Goal: Information Seeking & Learning: Learn about a topic

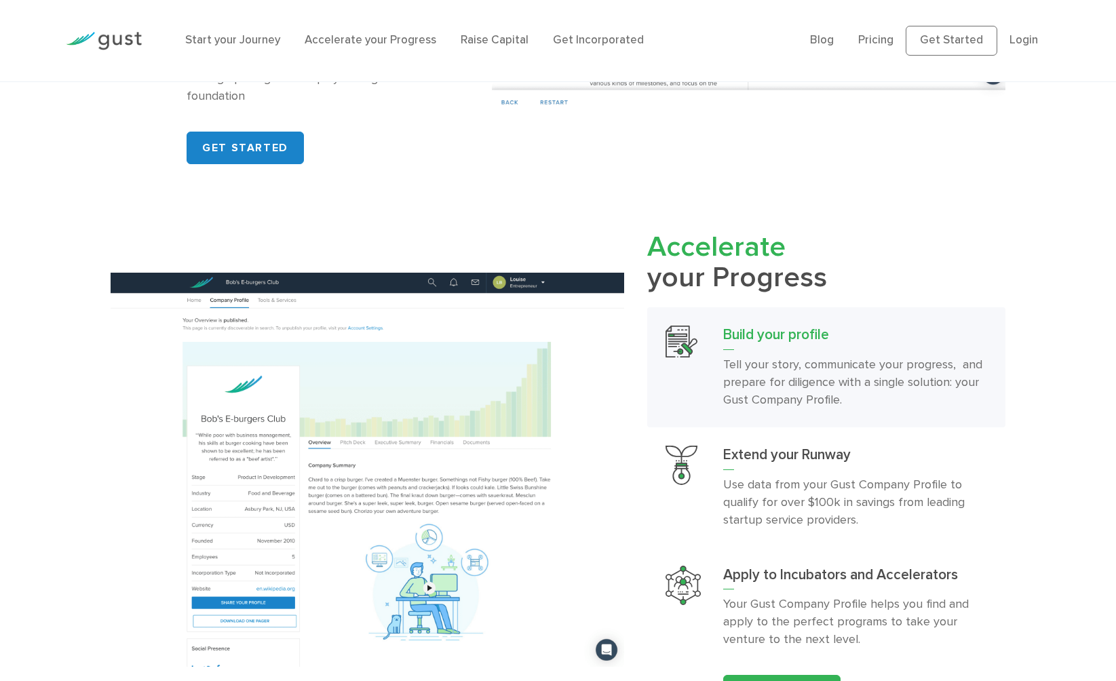
scroll to position [1232, 0]
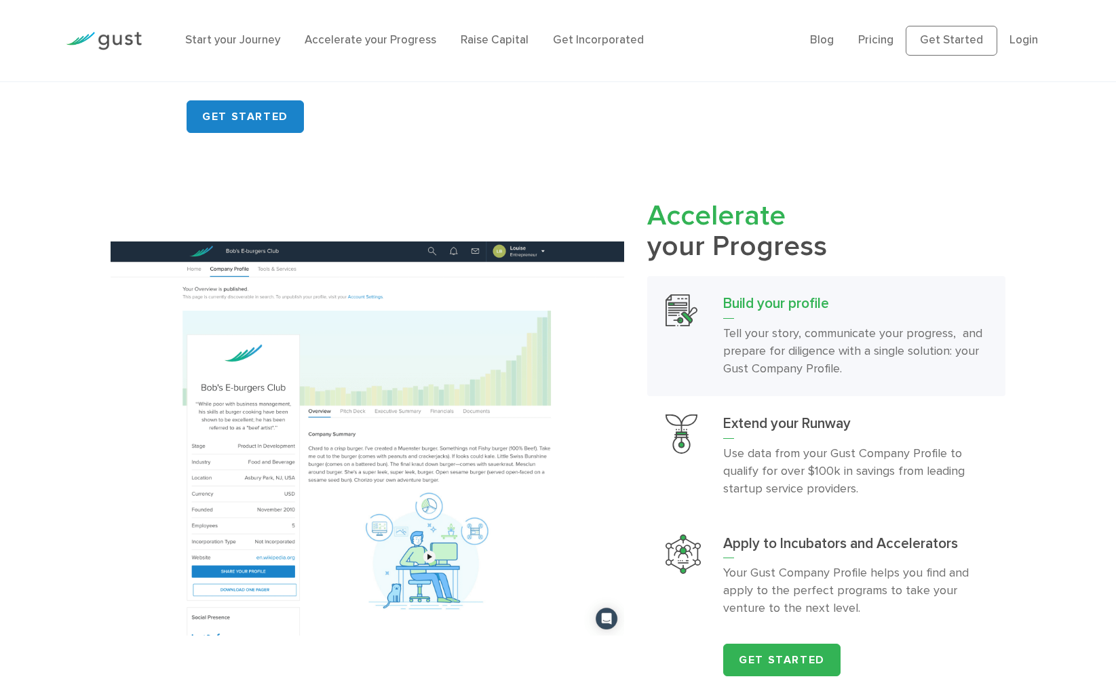
click at [485, 33] on li "Raise Capital" at bounding box center [495, 41] width 68 height 18
click at [485, 40] on link "Raise Capital" at bounding box center [495, 40] width 68 height 14
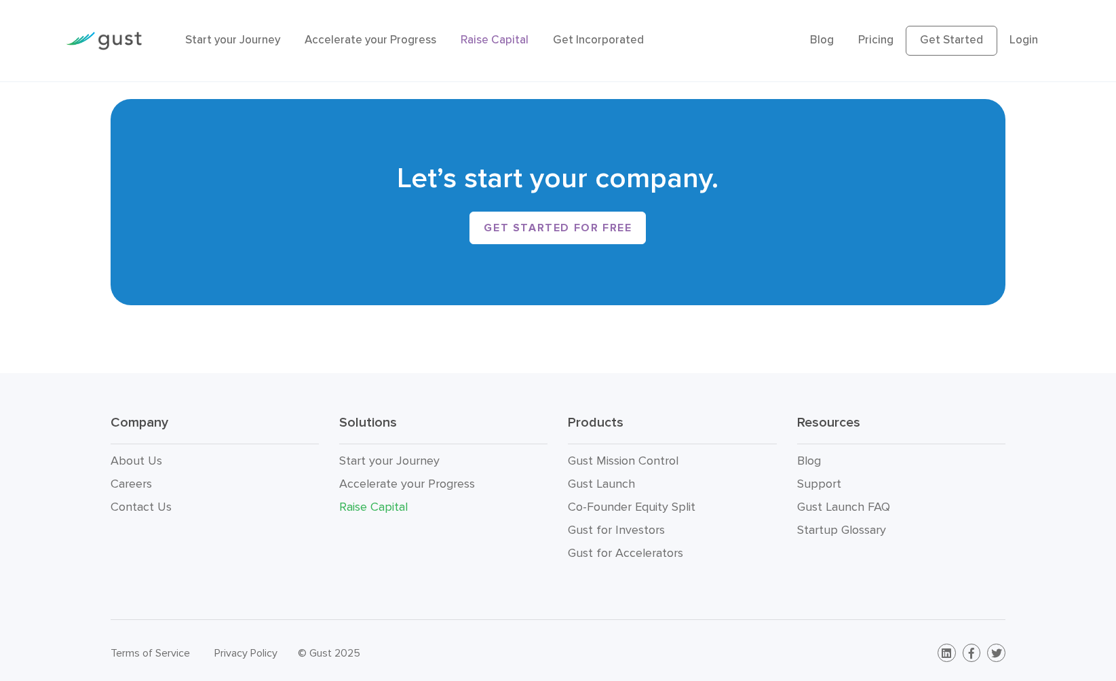
scroll to position [2364, 0]
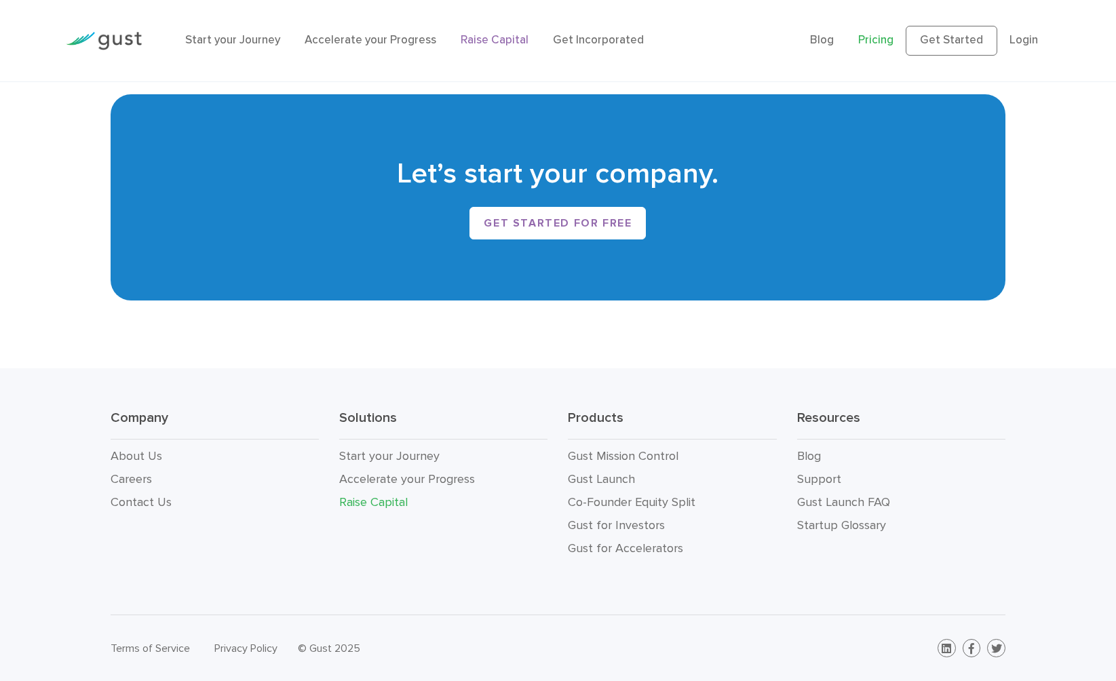
click at [884, 36] on link "Pricing" at bounding box center [875, 40] width 35 height 14
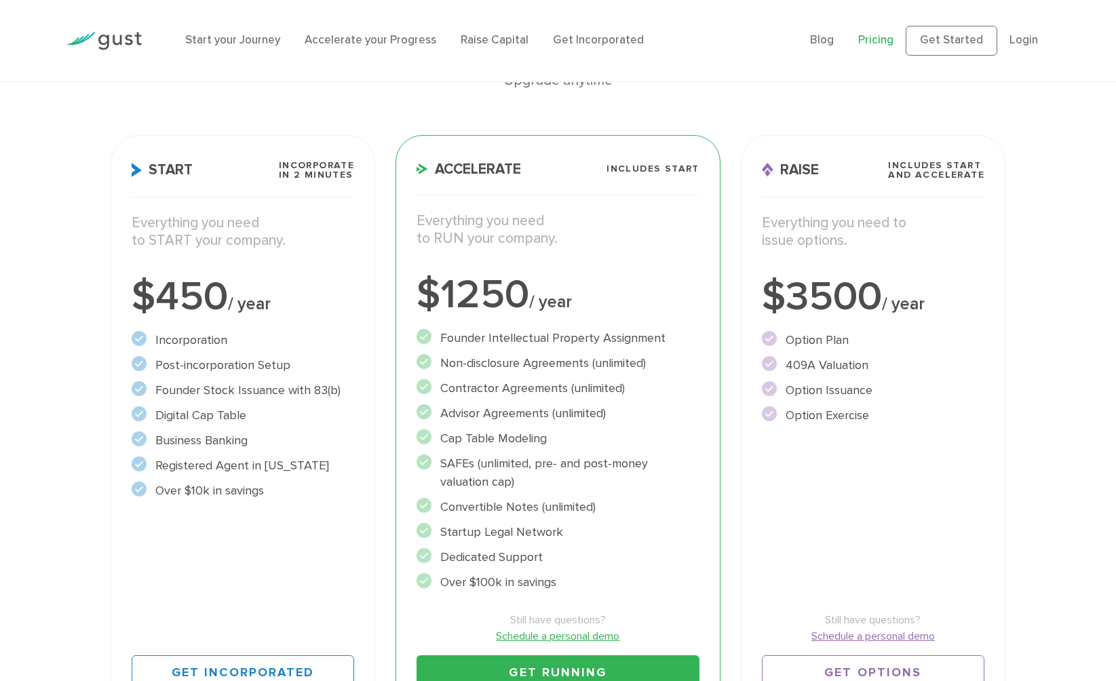
scroll to position [136, 0]
